Goal: Browse casually: Explore the website without a specific task or goal

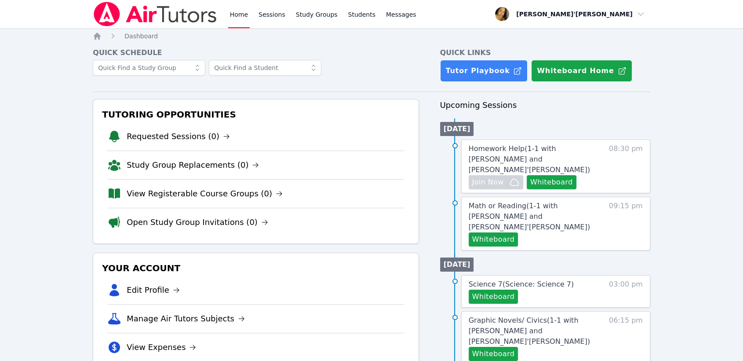
click at [707, 282] on div "Home Sessions Study Groups Students Messages Open user menu Lee'Tayna Hostick O…" at bounding box center [371, 364] width 743 height 729
click at [18, 161] on div "Home Sessions Study Groups Students Messages Open user menu Lee'Tayna Hostick O…" at bounding box center [371, 364] width 743 height 729
click at [0, 97] on div "Home Sessions Study Groups Students Messages Open user menu Lee'Tayna Hostick O…" at bounding box center [371, 364] width 743 height 729
